Goal: Information Seeking & Learning: Learn about a topic

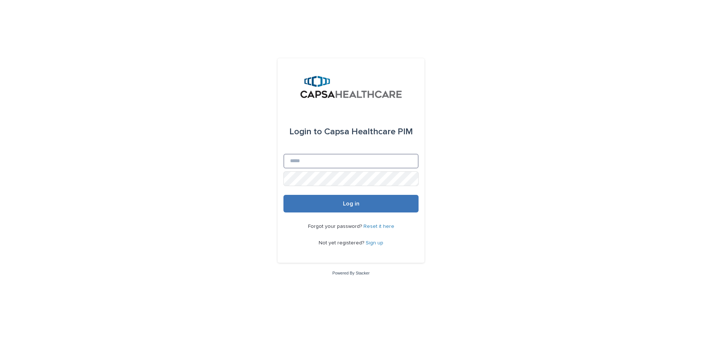
type input "**********"
click at [372, 204] on button "Log in" at bounding box center [350, 204] width 135 height 18
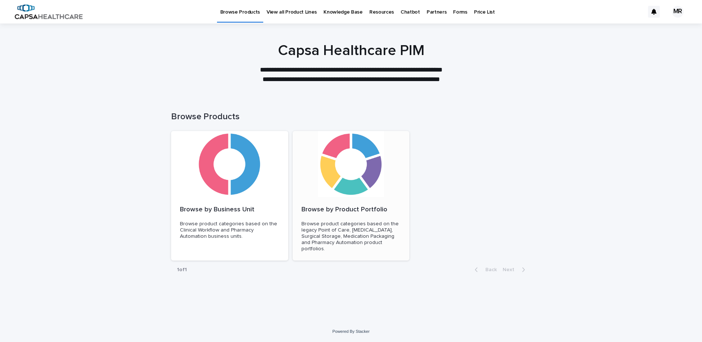
click at [323, 185] on div at bounding box center [350, 164] width 117 height 66
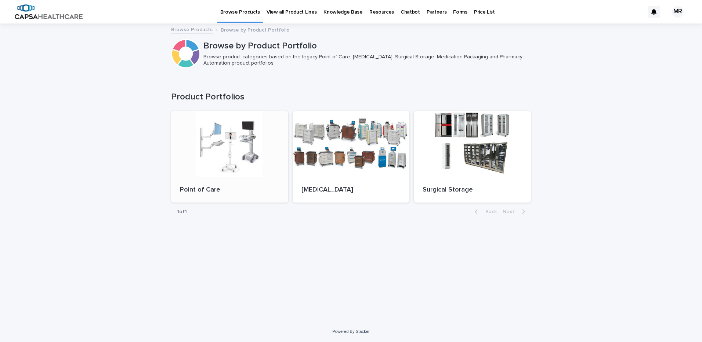
click at [233, 168] on div at bounding box center [229, 144] width 117 height 66
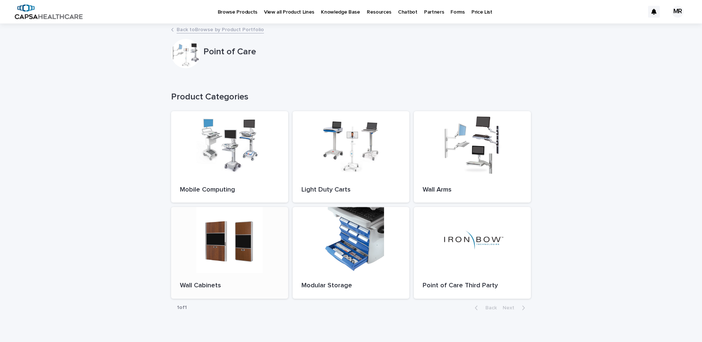
click at [232, 244] on div at bounding box center [229, 240] width 117 height 66
click at [461, 144] on div at bounding box center [472, 144] width 117 height 66
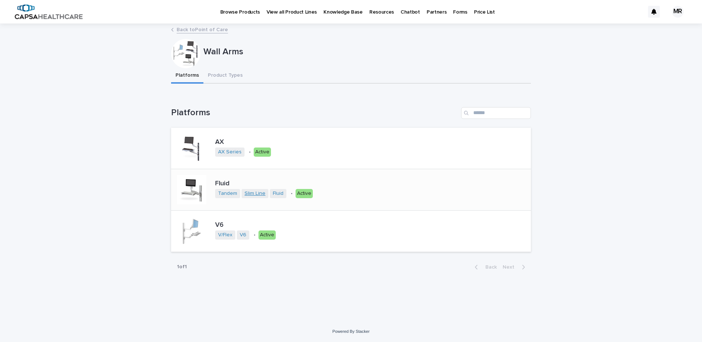
click at [256, 190] on link "Slim Line" at bounding box center [254, 193] width 21 height 6
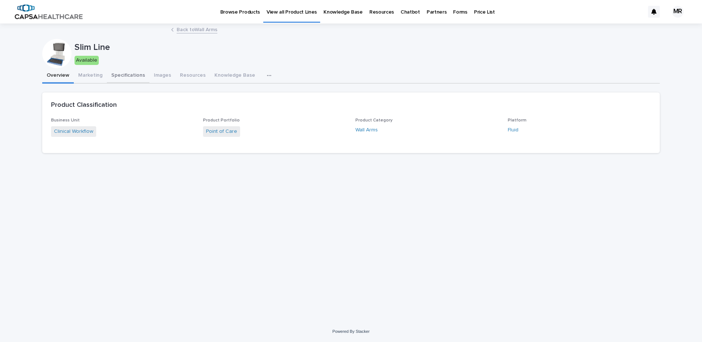
click at [139, 78] on button "Specifications" at bounding box center [128, 75] width 43 height 15
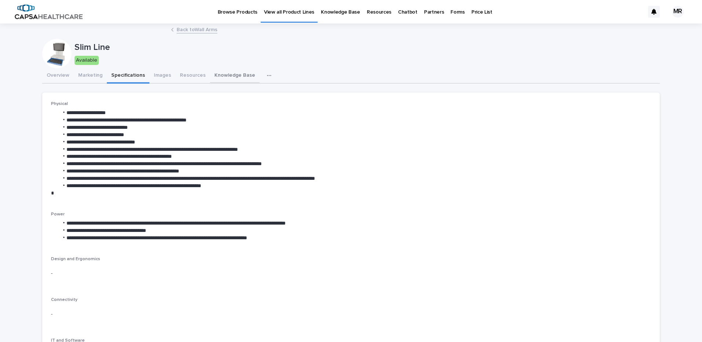
click at [223, 73] on button "Knowledge Base" at bounding box center [235, 75] width 50 height 15
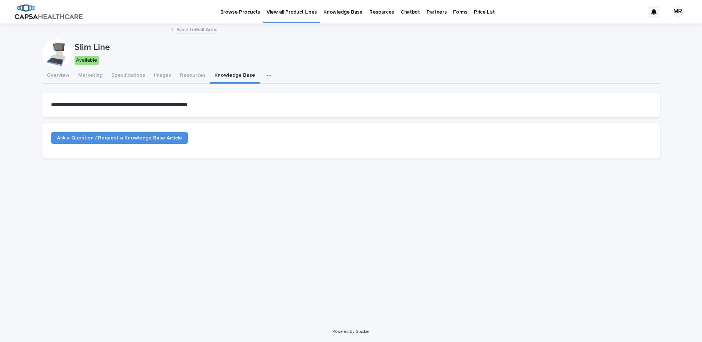
click at [267, 73] on icon "button" at bounding box center [269, 75] width 4 height 5
click at [237, 95] on button "SKUs" at bounding box center [242, 94] width 48 height 11
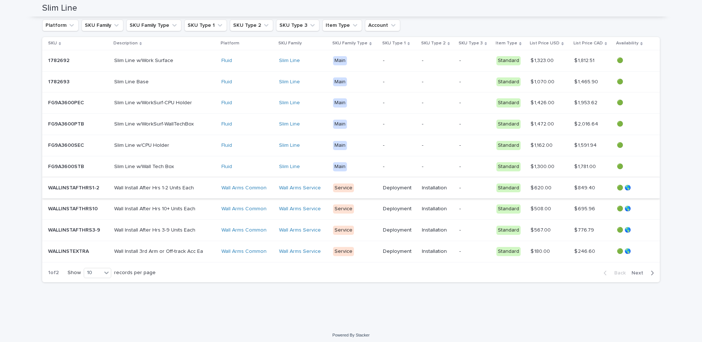
scroll to position [167, 0]
